Goal: Find specific page/section: Find specific page/section

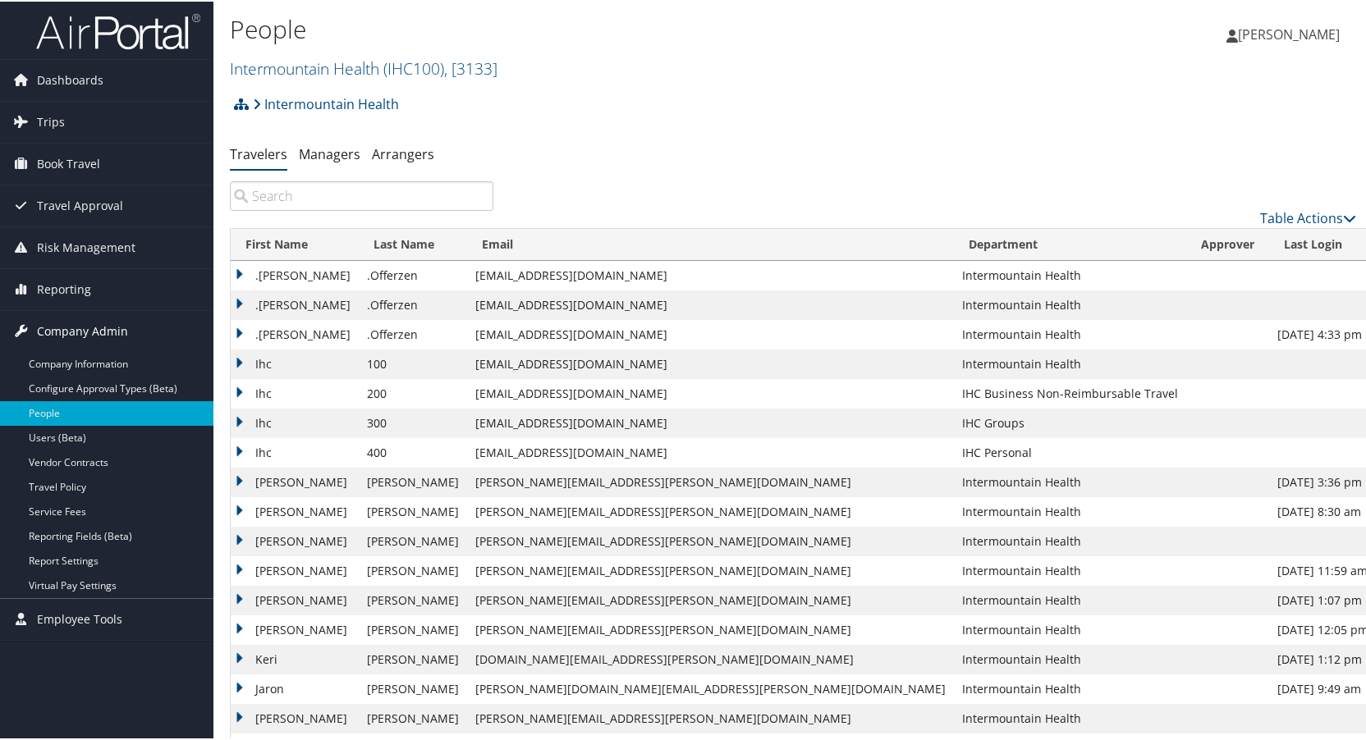
click at [47, 327] on span "Company Admin" at bounding box center [82, 329] width 91 height 41
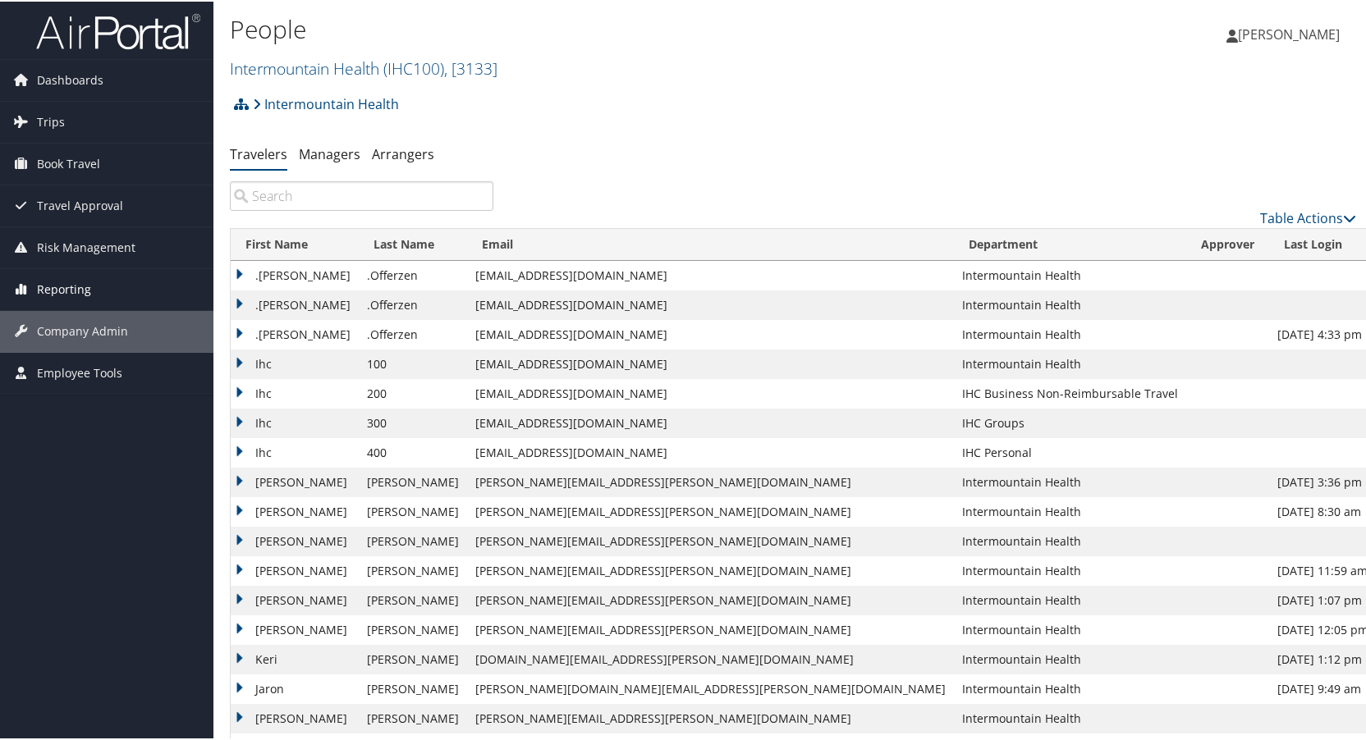
click at [71, 283] on span "Reporting" at bounding box center [64, 288] width 54 height 41
